Goal: Obtain resource: Download file/media

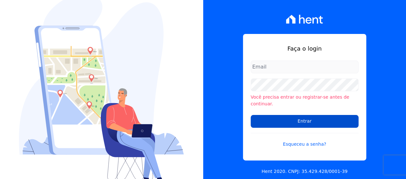
type input "[EMAIL_ADDRESS][DOMAIN_NAME]"
click at [282, 117] on input "Entrar" at bounding box center [304, 121] width 108 height 13
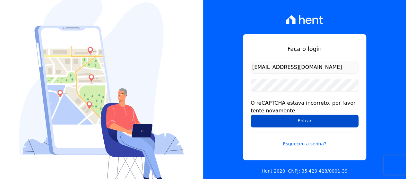
click at [346, 122] on input "Entrar" at bounding box center [304, 121] width 108 height 13
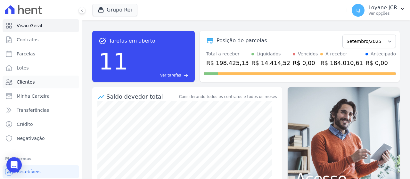
click at [32, 87] on link "Clientes" at bounding box center [41, 82] width 77 height 13
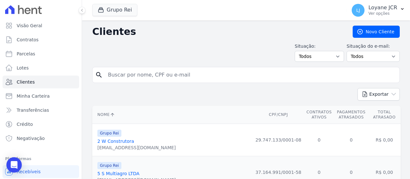
click at [127, 72] on input "search" at bounding box center [250, 75] width 293 height 13
paste input "LUIS CLETO MACIEL OLEGARIO"
type input "LUIS CLETO MACIEL OLEGARIO"
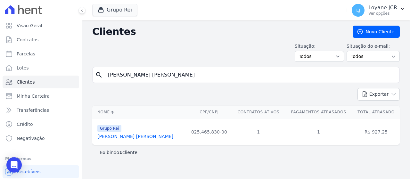
click at [137, 137] on link "Luis Cleto Maciel Olegario" at bounding box center [135, 136] width 76 height 5
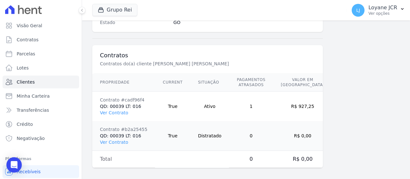
scroll to position [452, 0]
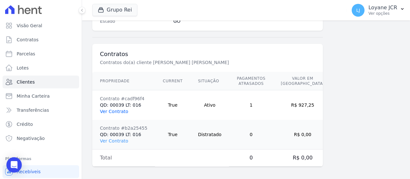
click at [118, 110] on link "Ver Contrato" at bounding box center [114, 111] width 28 height 5
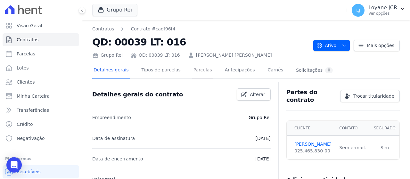
click at [192, 75] on link "Parcelas" at bounding box center [202, 70] width 21 height 17
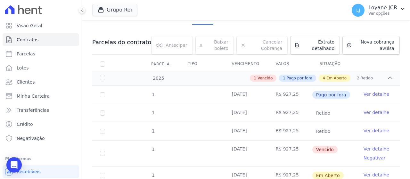
scroll to position [64, 0]
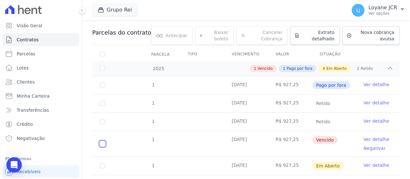
click at [104, 143] on input "checkbox" at bounding box center [102, 143] width 5 height 5
checkbox input "true"
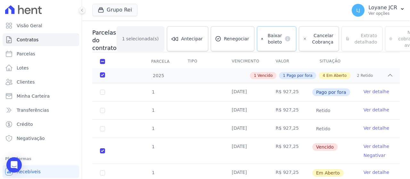
click at [266, 40] on span "Baixar boleto" at bounding box center [274, 38] width 16 height 13
